Goal: Task Accomplishment & Management: Use online tool/utility

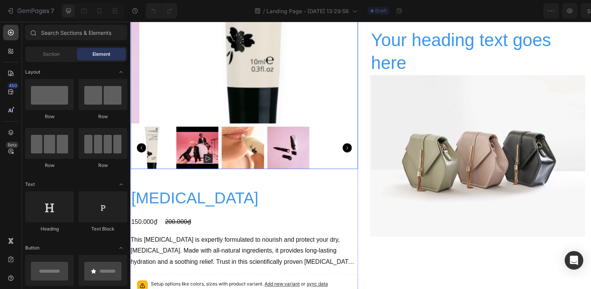
scroll to position [232, 0]
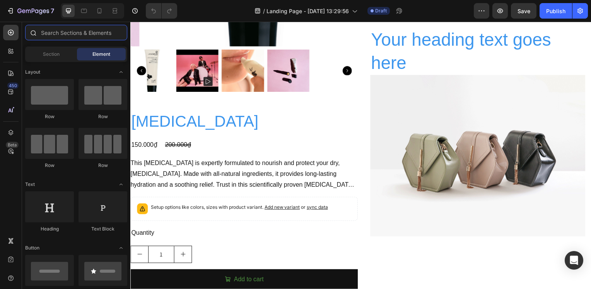
click at [79, 29] on input "text" at bounding box center [76, 32] width 102 height 15
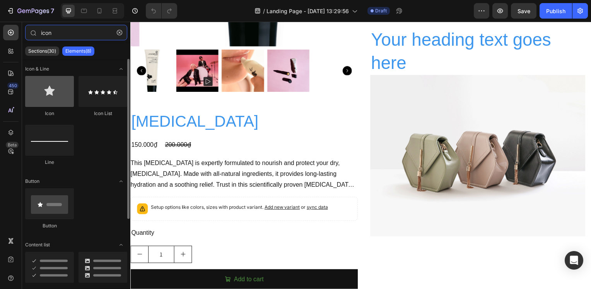
type input "icon"
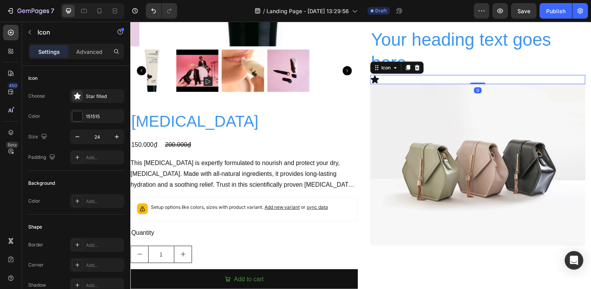
click at [396, 82] on div "Icon 0" at bounding box center [480, 80] width 217 height 9
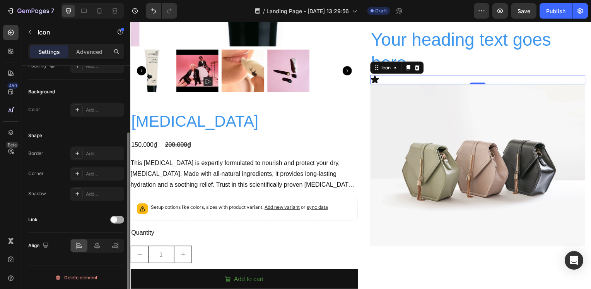
click at [113, 217] on span at bounding box center [114, 219] width 6 height 6
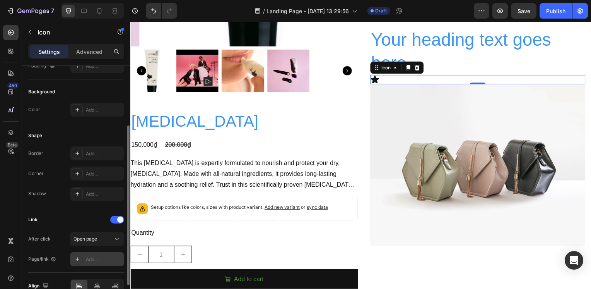
scroll to position [132, 0]
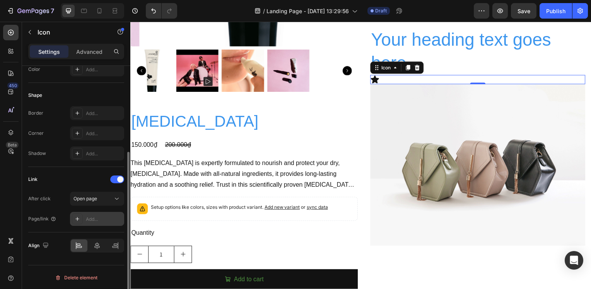
click at [99, 218] on div "Add..." at bounding box center [104, 219] width 36 height 7
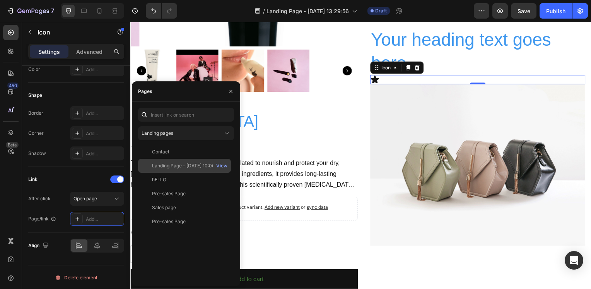
click at [169, 165] on div "Landing Page - Sep 18, 10:06:45" at bounding box center [187, 165] width 70 height 7
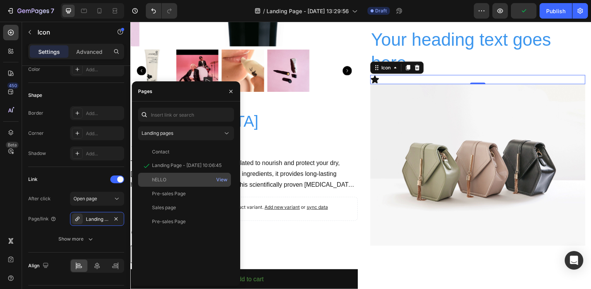
click at [171, 178] on div "hELLO" at bounding box center [184, 179] width 87 height 7
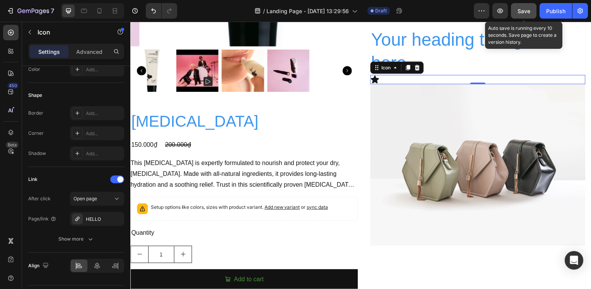
click at [521, 12] on span "Save" at bounding box center [524, 11] width 13 height 7
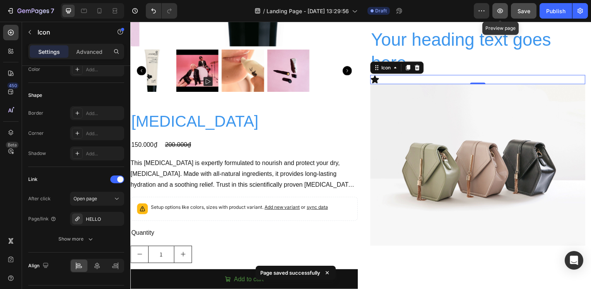
click at [504, 10] on icon "button" at bounding box center [501, 11] width 8 height 8
click at [504, 11] on icon "button" at bounding box center [501, 11] width 8 height 8
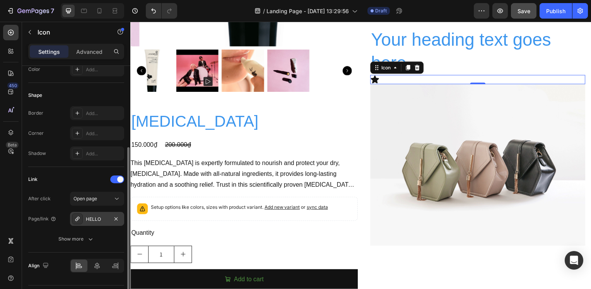
click at [101, 216] on div "HELLO" at bounding box center [97, 219] width 22 height 7
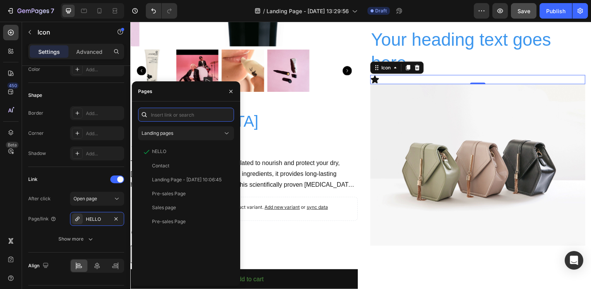
paste input "https://help.gempages.net/articles/v7-gempages-sales-funnel"
type input "https://help.gempages.net/articles/v7-gempages-sales-funnel"
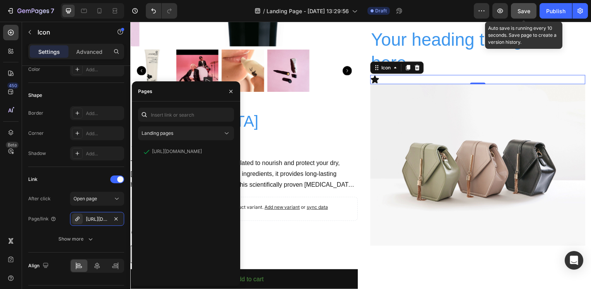
click at [517, 10] on button "Save" at bounding box center [524, 10] width 26 height 15
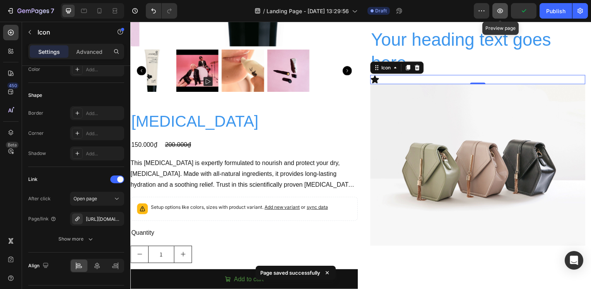
click at [502, 13] on icon "button" at bounding box center [501, 11] width 6 height 5
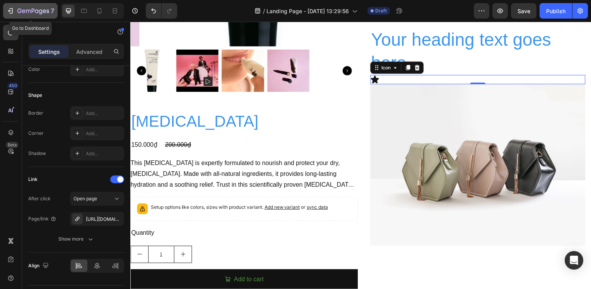
click at [24, 9] on icon "button" at bounding box center [33, 11] width 32 height 7
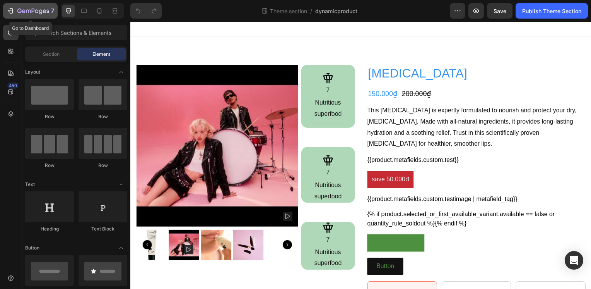
click at [34, 7] on div "7" at bounding box center [35, 10] width 37 height 9
click at [12, 7] on icon "button" at bounding box center [11, 11] width 8 height 8
